Goal: Task Accomplishment & Management: Manage account settings

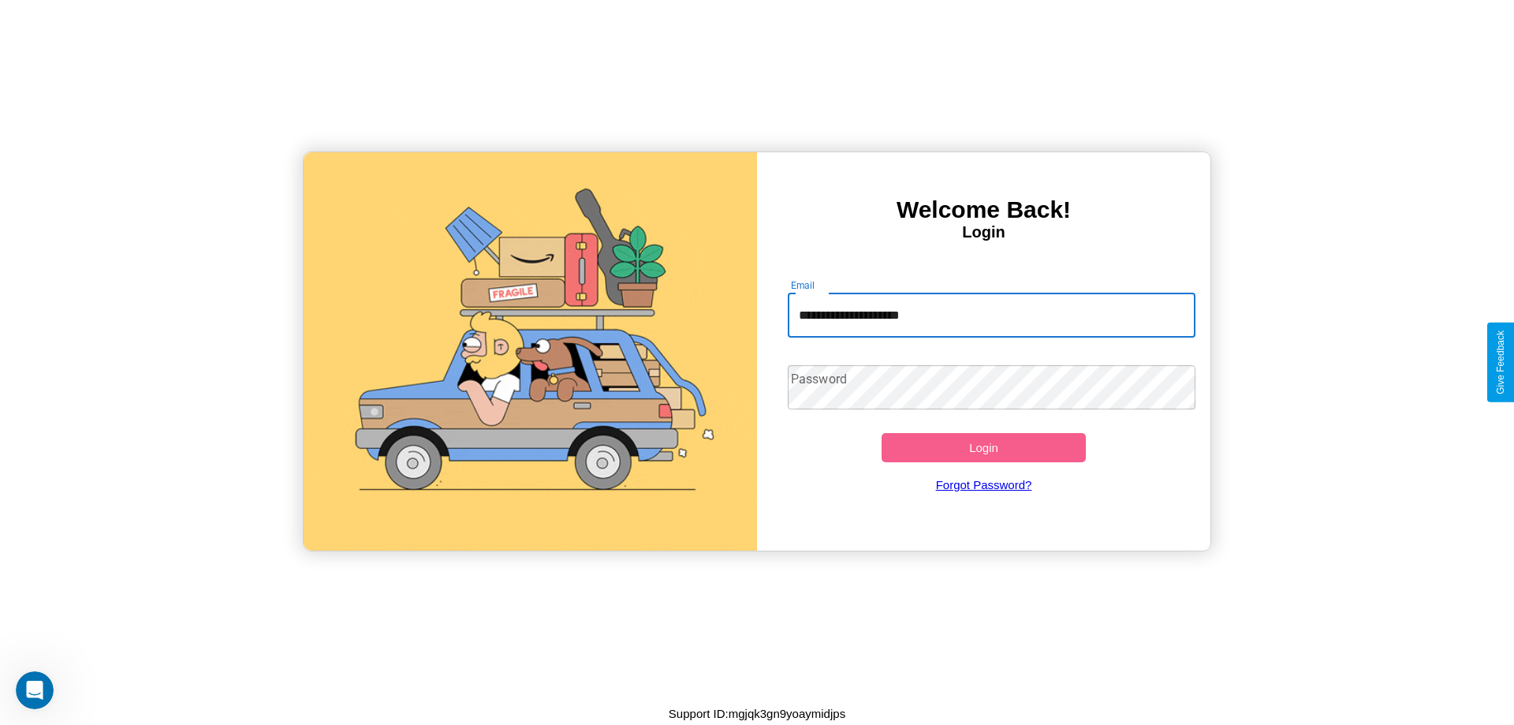
type input "**********"
click at [983, 447] on button "Login" at bounding box center [984, 447] width 204 height 29
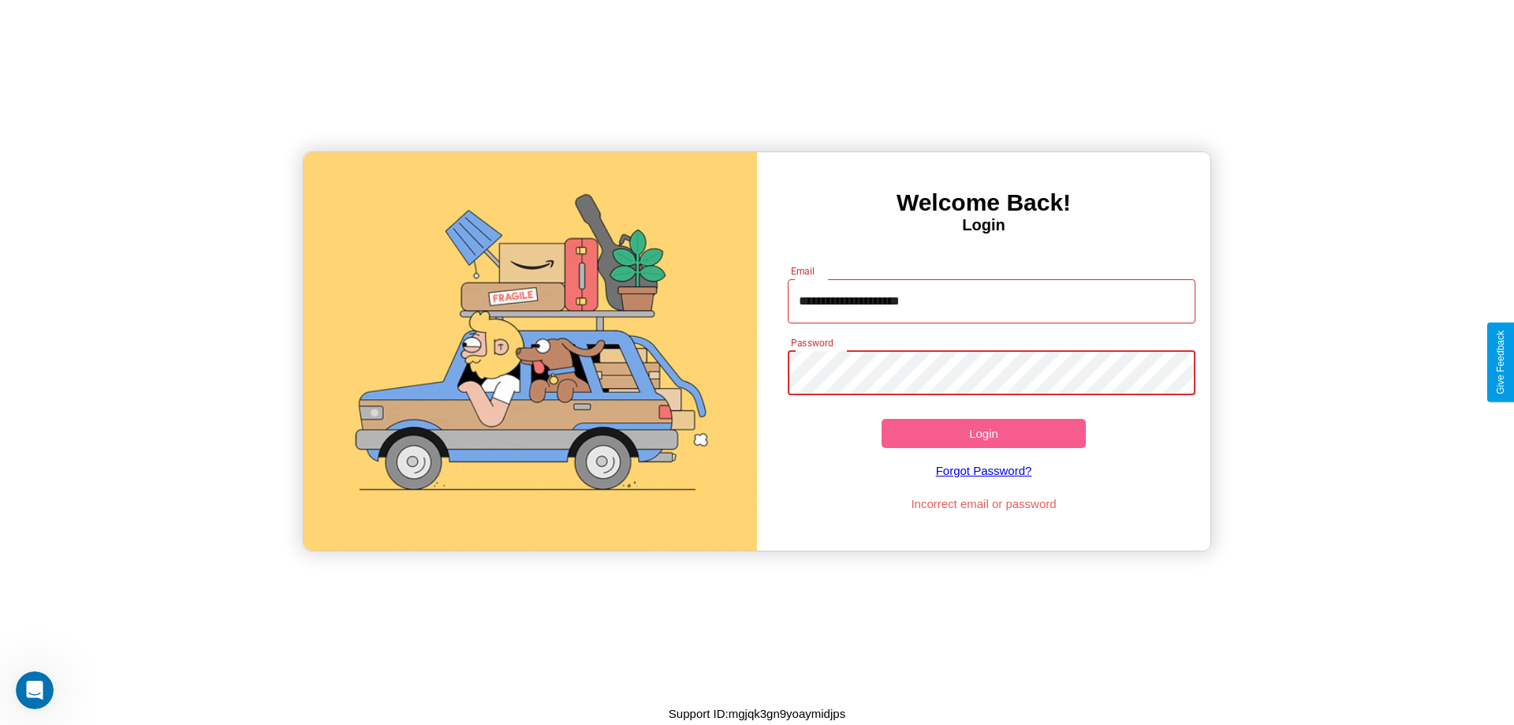
click at [983, 433] on button "Login" at bounding box center [984, 433] width 204 height 29
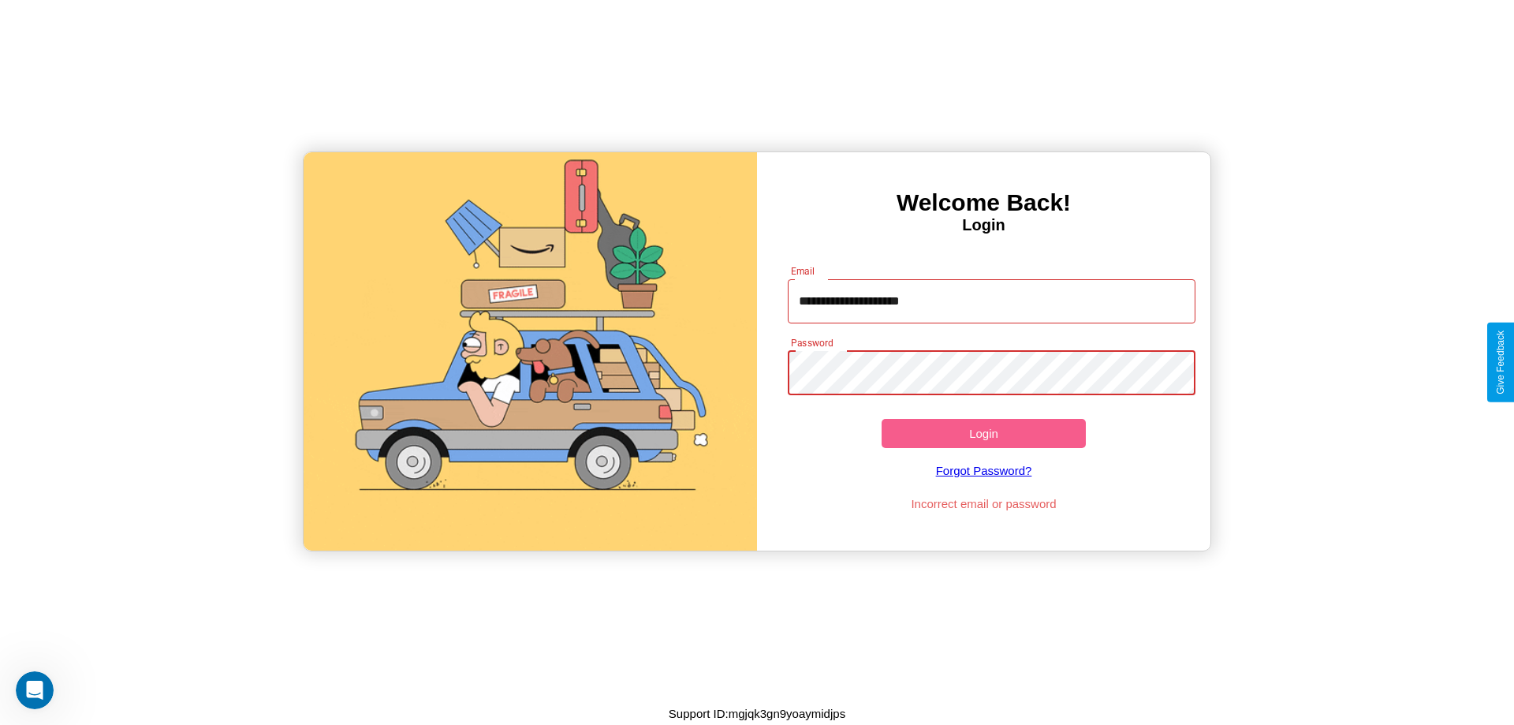
click at [983, 433] on button "Login" at bounding box center [984, 433] width 204 height 29
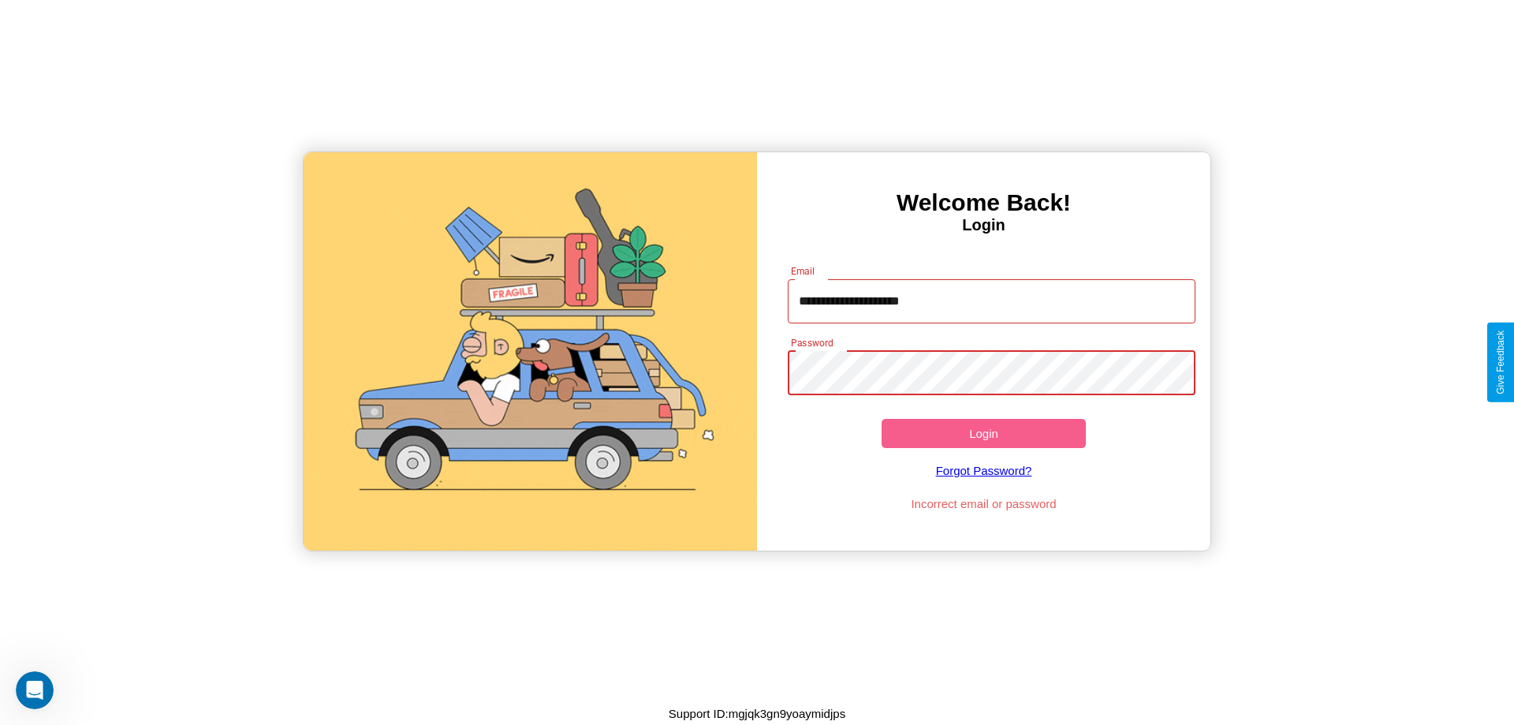
click at [983, 433] on button "Login" at bounding box center [984, 433] width 204 height 29
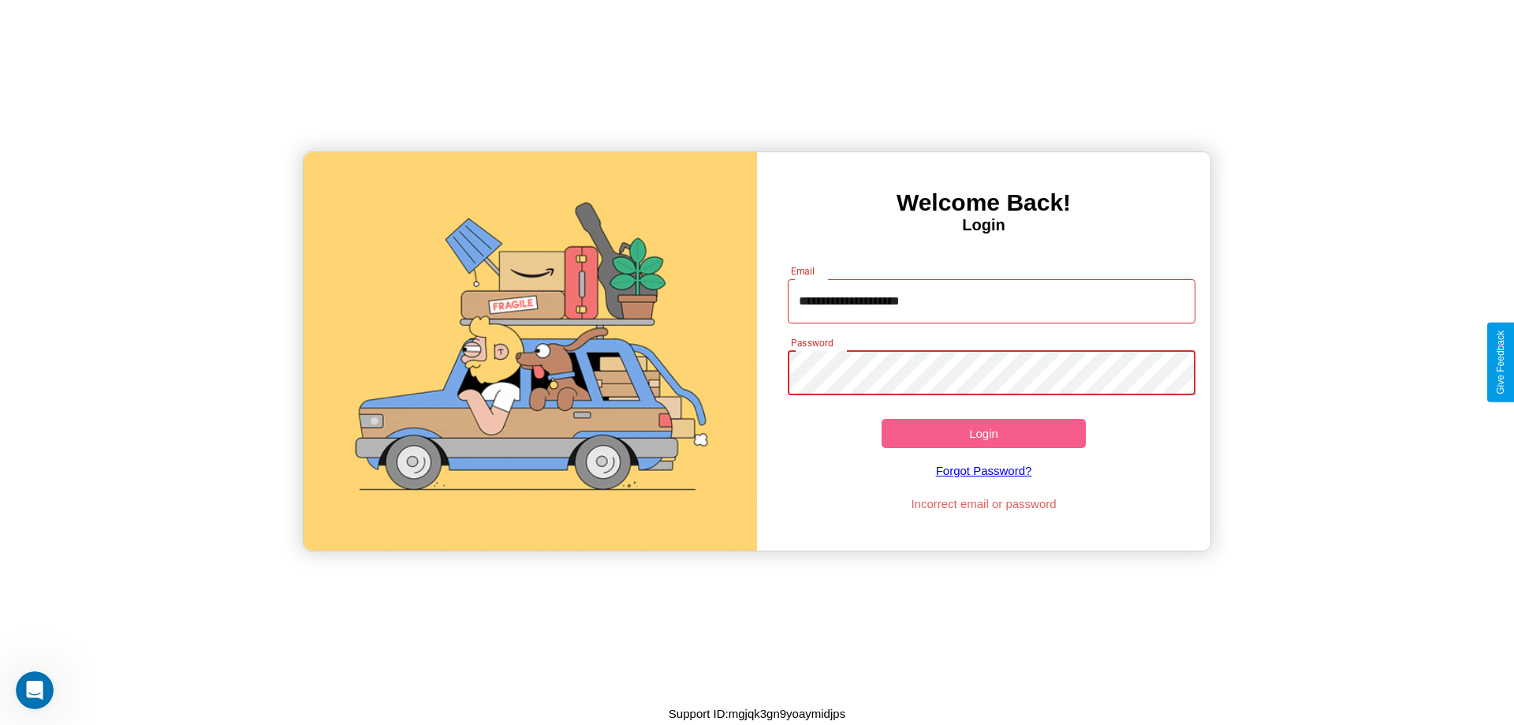
click at [983, 433] on button "Login" at bounding box center [984, 433] width 204 height 29
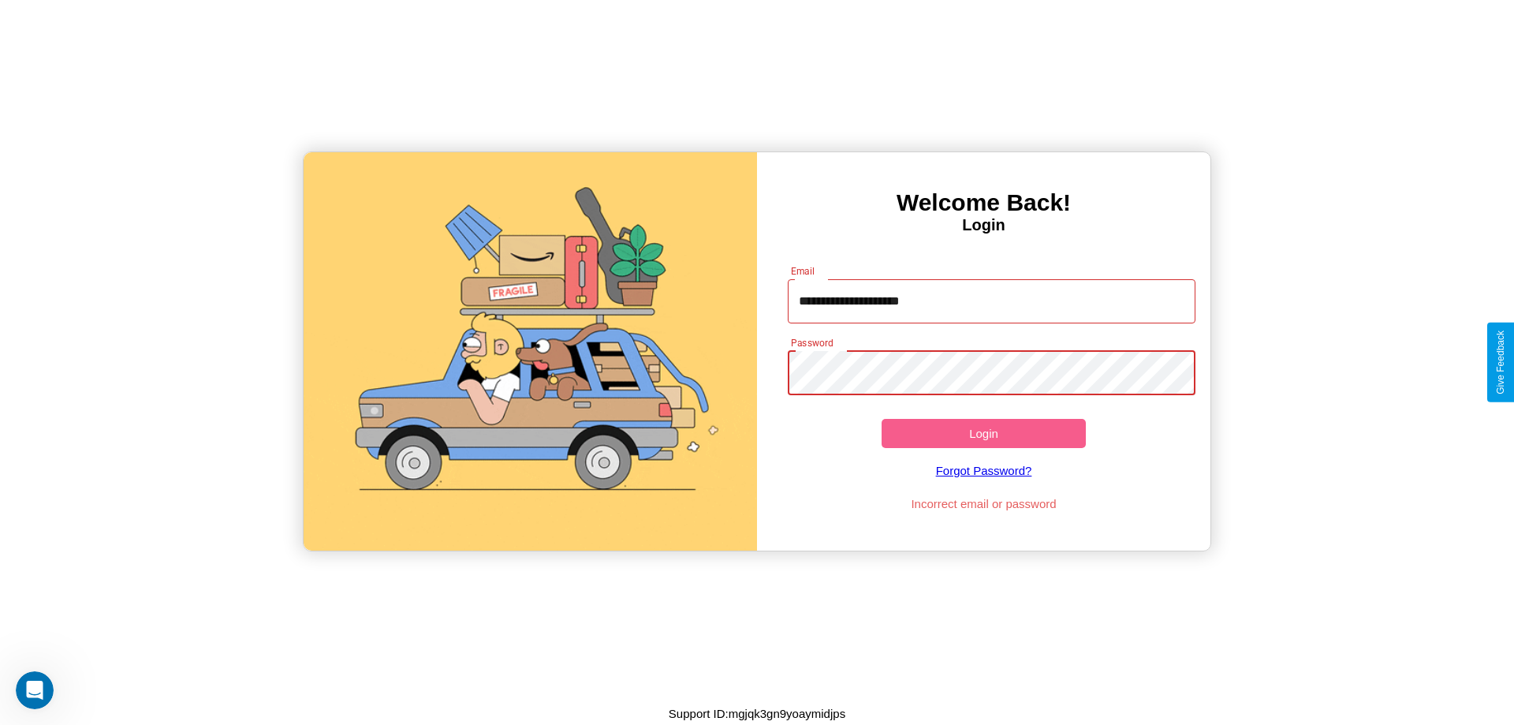
click at [983, 433] on button "Login" at bounding box center [984, 433] width 204 height 29
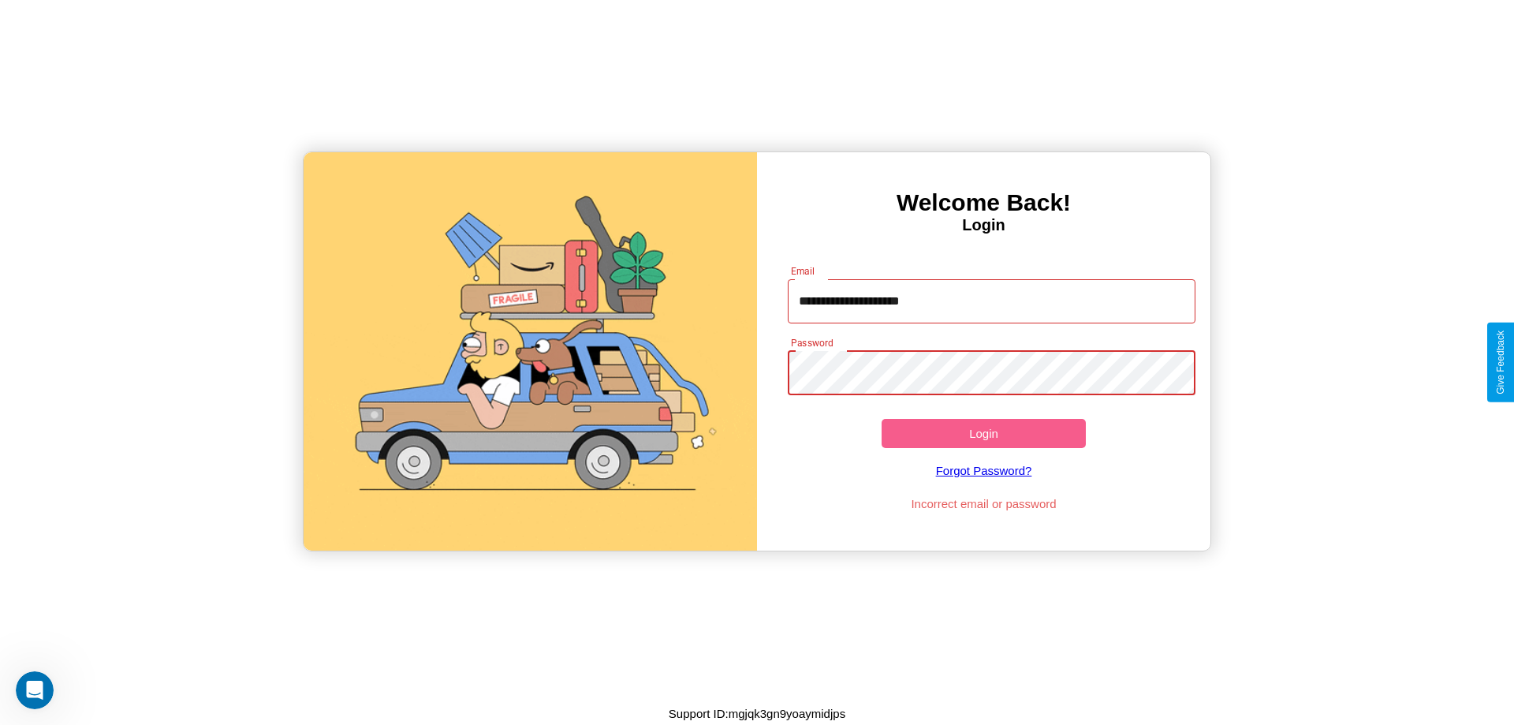
click at [983, 433] on button "Login" at bounding box center [984, 433] width 204 height 29
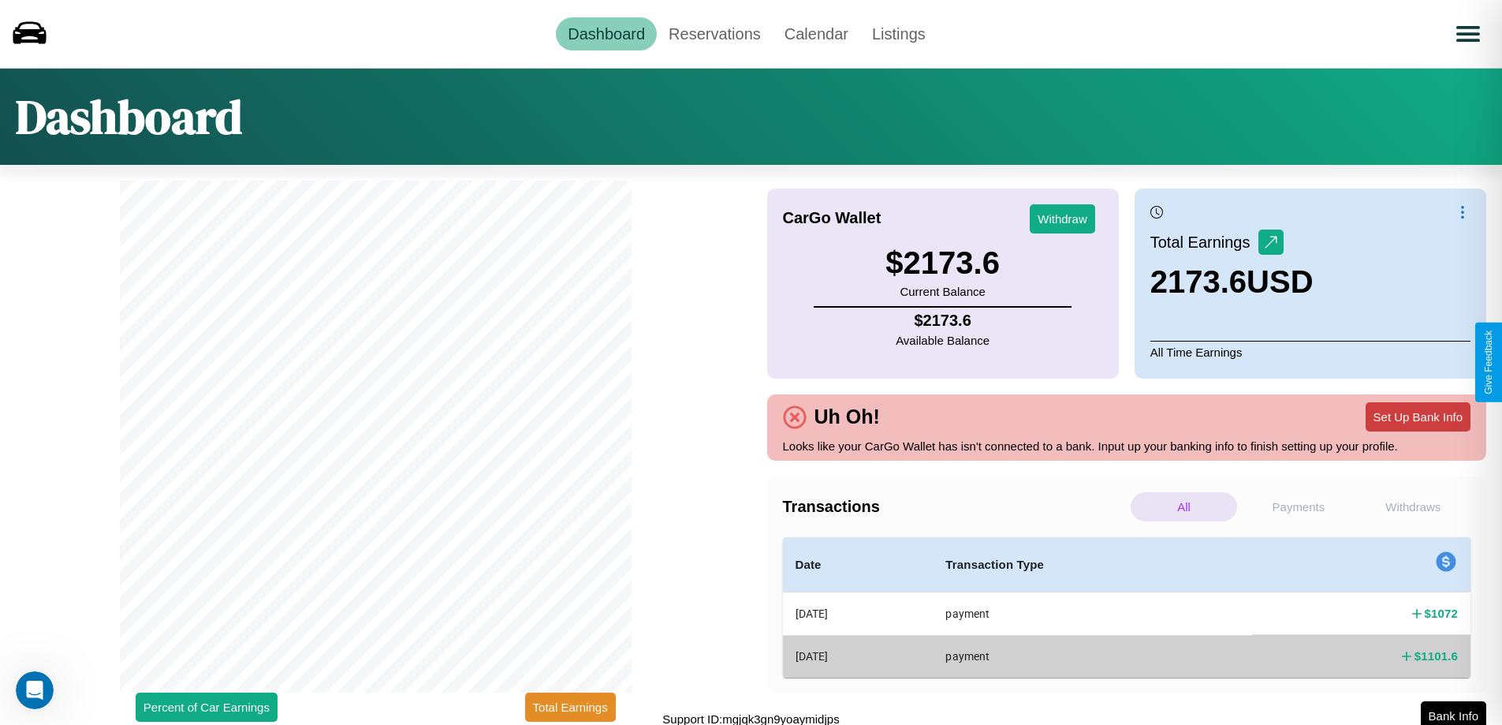
click at [1418, 416] on button "Set Up Bank Info" at bounding box center [1418, 416] width 105 height 29
